Goal: Transaction & Acquisition: Book appointment/travel/reservation

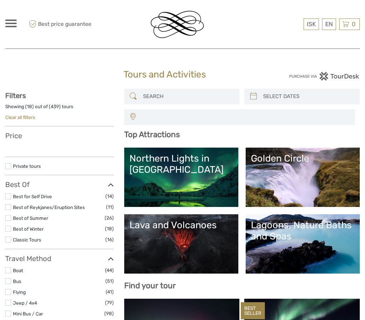
select select
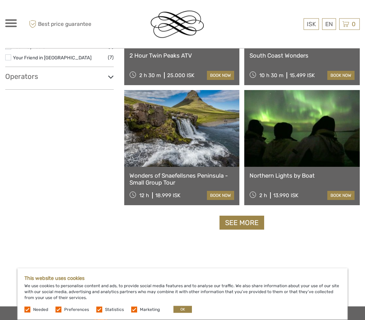
scroll to position [1168, 0]
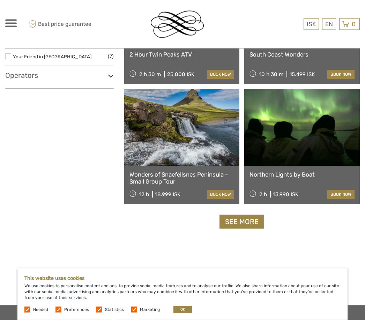
click at [243, 219] on link "See more" at bounding box center [241, 222] width 45 height 14
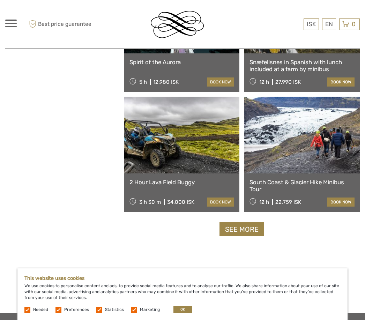
scroll to position [2075, 0]
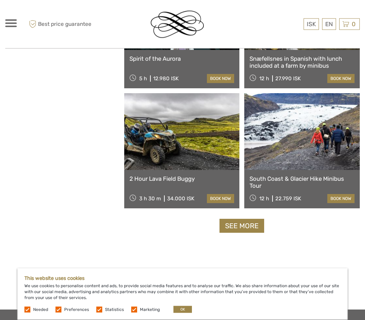
click at [251, 225] on link "See more" at bounding box center [241, 226] width 45 height 14
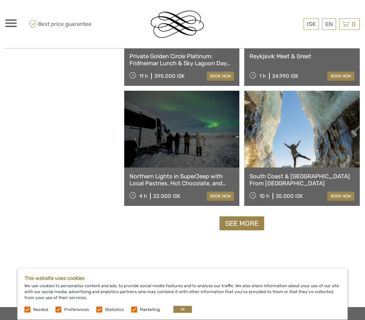
click at [249, 224] on link "See more" at bounding box center [241, 223] width 45 height 14
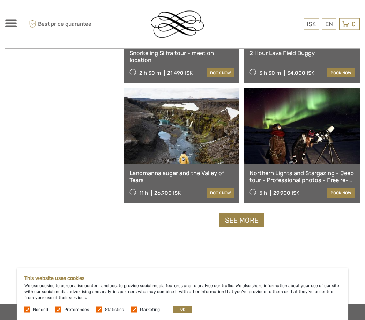
click at [246, 218] on link "See more" at bounding box center [241, 220] width 45 height 14
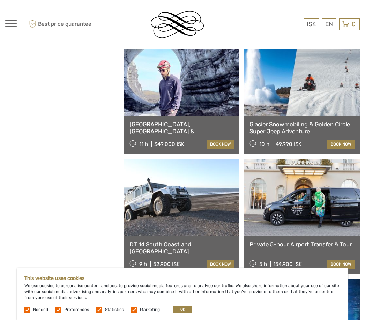
scroll to position [4647, 0]
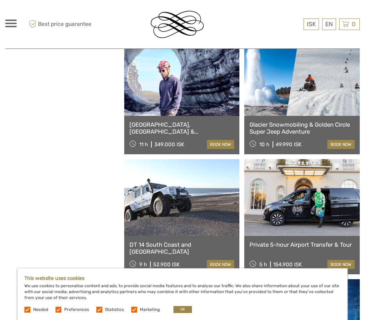
click at [327, 199] on link at bounding box center [301, 197] width 115 height 77
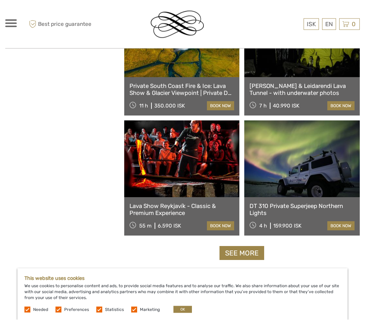
click at [241, 251] on link "See more" at bounding box center [241, 253] width 45 height 14
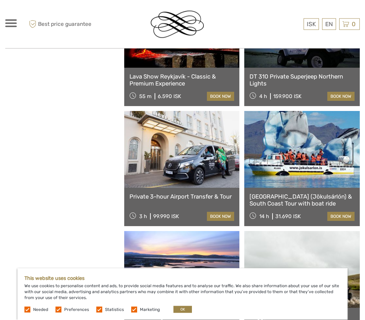
scroll to position [5414, 0]
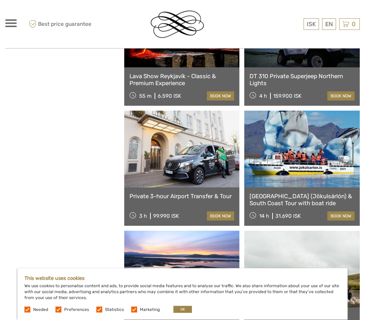
click at [220, 217] on link "book now" at bounding box center [220, 216] width 27 height 9
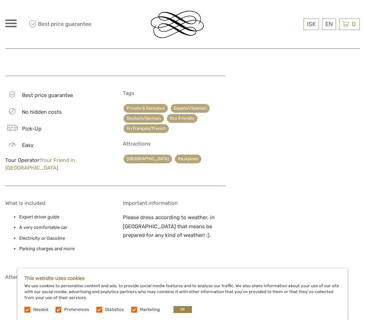
scroll to position [822, 0]
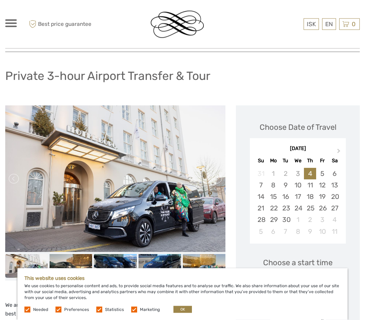
scroll to position [37, 0]
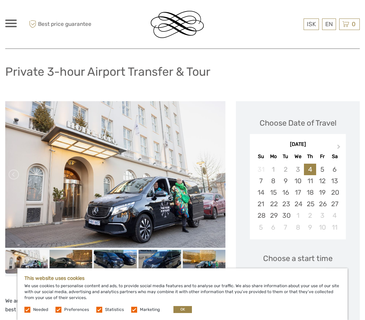
click at [338, 147] on span "Next Month" at bounding box center [338, 148] width 0 height 10
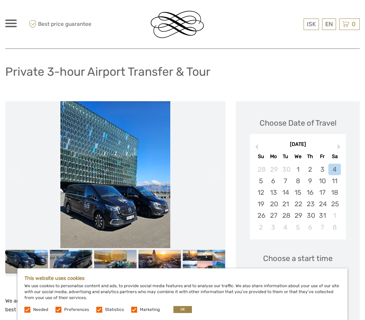
click at [275, 201] on div "20" at bounding box center [273, 204] width 12 height 12
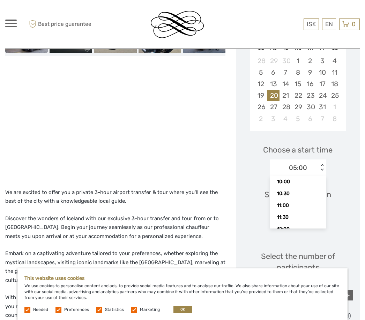
scroll to position [121, 0]
click at [281, 186] on div "10:00" at bounding box center [297, 187] width 49 height 12
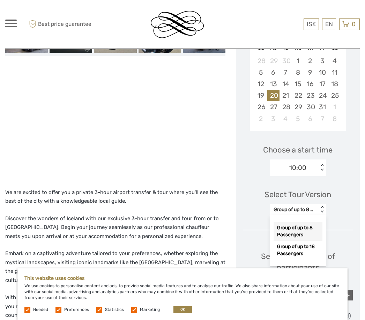
click at [298, 227] on div "Group of up to 8 Passengers" at bounding box center [297, 231] width 49 height 19
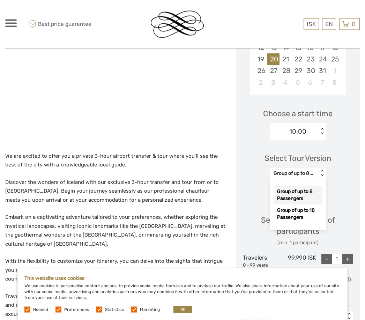
scroll to position [182, 0]
click at [287, 190] on div "Group of up to 8 Passengers" at bounding box center [297, 194] width 49 height 19
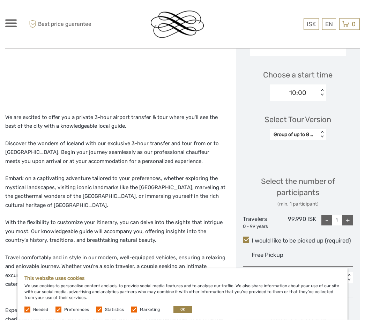
scroll to position [228, 0]
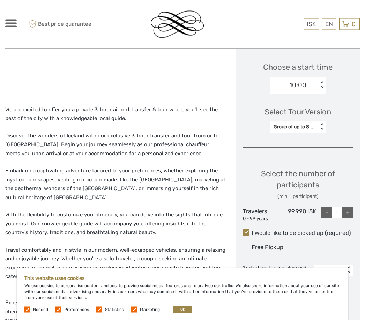
click at [349, 209] on div "+" at bounding box center [347, 212] width 10 height 10
type input "2"
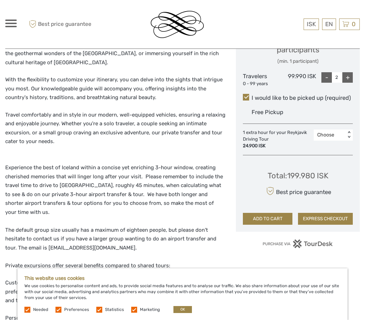
scroll to position [362, 0]
click at [264, 215] on button "ADD TO CART" at bounding box center [267, 219] width 49 height 12
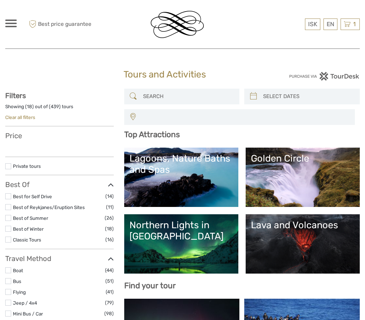
select select
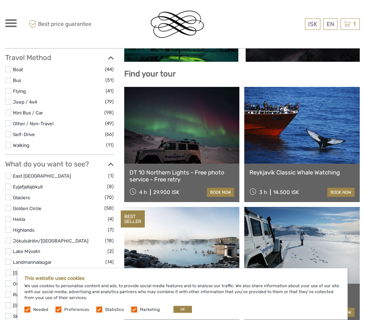
scroll to position [212, 0]
click at [181, 313] on button "OK" at bounding box center [182, 309] width 18 height 7
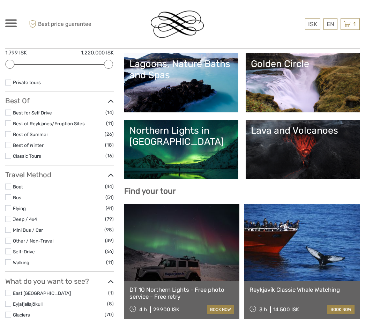
scroll to position [95, 0]
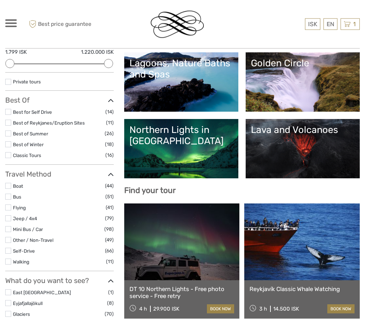
click at [8, 123] on label at bounding box center [8, 123] width 6 height 6
click at [0, 0] on input "checkbox" at bounding box center [0, 0] width 0 height 0
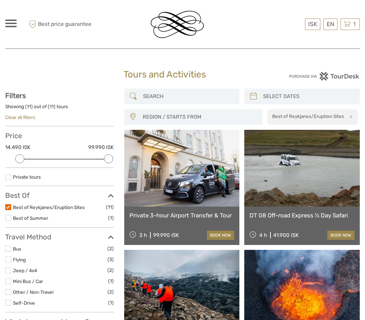
click at [10, 204] on label at bounding box center [8, 207] width 6 height 6
click at [0, 0] on input "checkbox" at bounding box center [0, 0] width 0 height 0
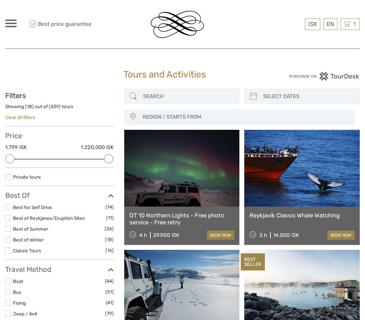
click at [348, 25] on icon at bounding box center [346, 24] width 7 height 9
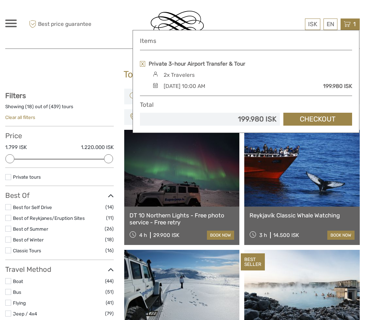
click at [310, 117] on link "Checkout" at bounding box center [317, 119] width 69 height 13
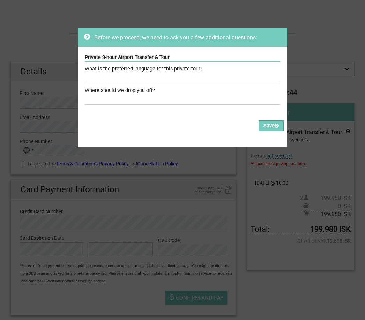
click at [201, 68] on div "What is the preferred language for this private tour?" at bounding box center [182, 69] width 195 height 8
click at [135, 73] on input "text" at bounding box center [182, 78] width 195 height 10
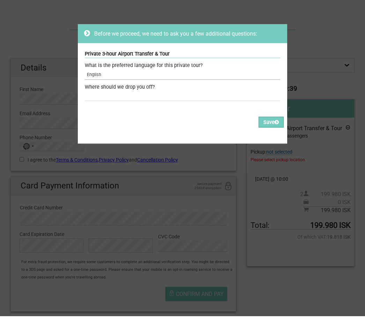
type input "English"
click at [135, 95] on input "text" at bounding box center [182, 99] width 195 height 10
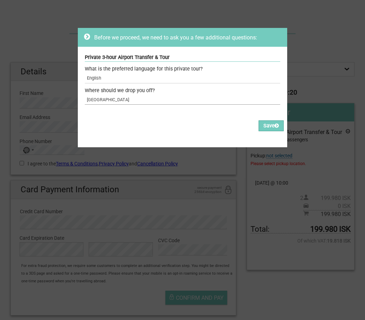
type input "[GEOGRAPHIC_DATA]"
click at [269, 126] on button "Save" at bounding box center [270, 125] width 25 height 11
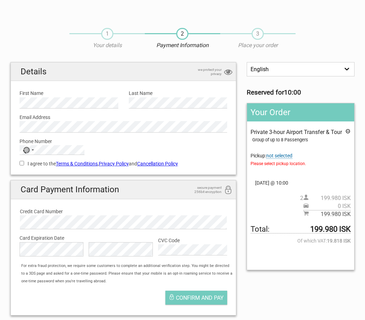
click at [61, 94] on label "First Name" at bounding box center [69, 93] width 99 height 8
click at [32, 147] on div "No country selected" at bounding box center [28, 149] width 16 height 9
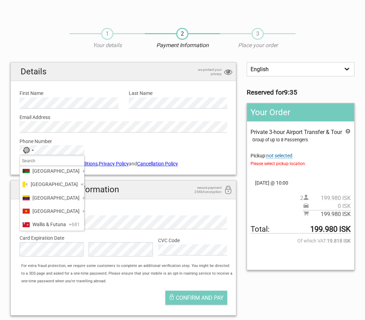
scroll to position [3242, 0]
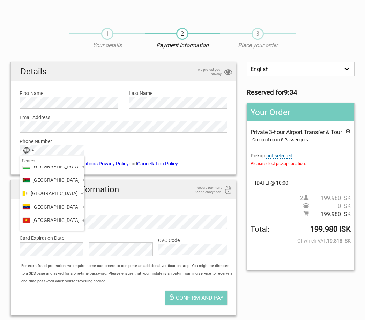
click at [49, 144] on span "United States" at bounding box center [55, 140] width 47 height 8
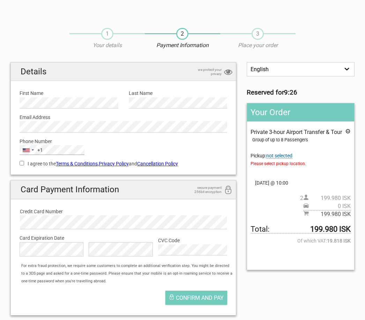
click at [23, 165] on input "I agree to the Terms & Conditions , Privacy Policy and Cancellation Policy" at bounding box center [22, 163] width 5 height 5
checkbox input "true"
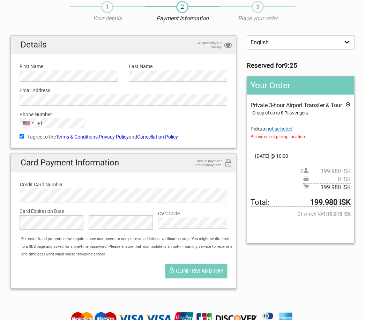
scroll to position [29, 0]
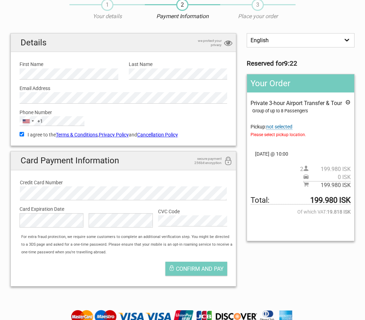
click at [287, 127] on span "not selected" at bounding box center [279, 127] width 26 height 6
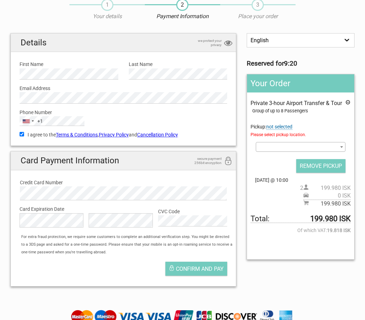
click at [344, 148] on span at bounding box center [341, 146] width 7 height 9
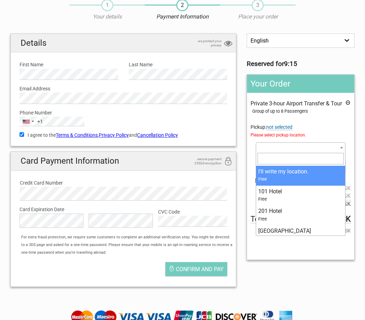
scroll to position [0, 0]
type input "A"
type input "Kef"
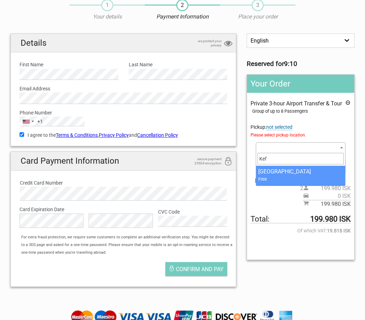
select select "991083"
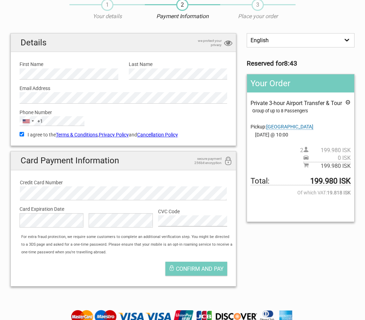
scroll to position [29, 0]
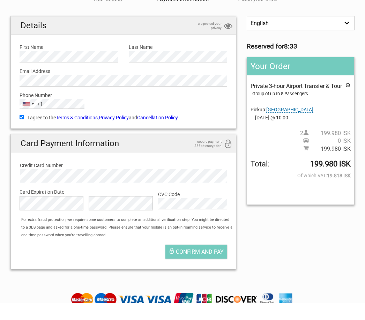
click at [195, 266] on span "Confirm and pay" at bounding box center [200, 269] width 48 height 7
